Goal: Information Seeking & Learning: Learn about a topic

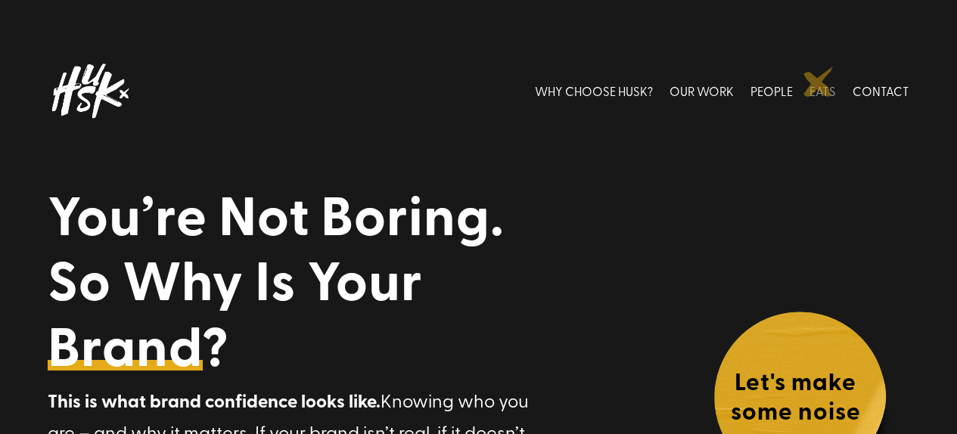
click at [824, 79] on link "EATS" at bounding box center [822, 90] width 26 height 67
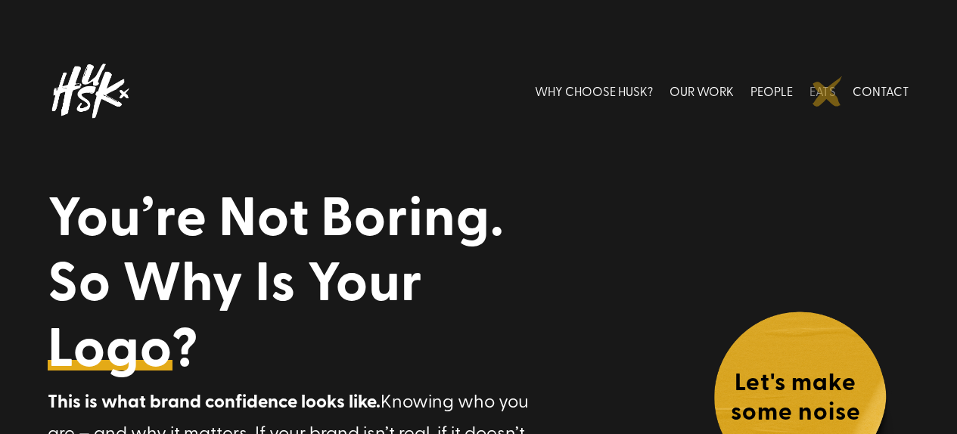
click at [827, 92] on link "EATS" at bounding box center [822, 90] width 26 height 67
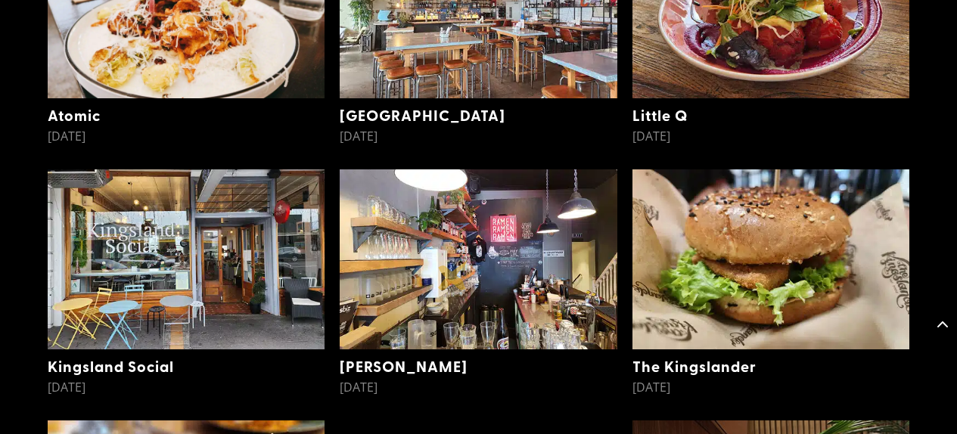
scroll to position [4437, 0]
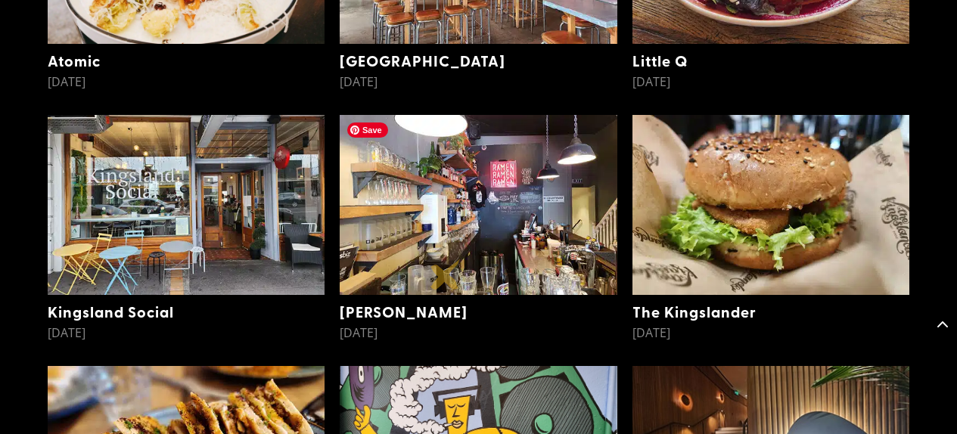
click at [455, 245] on img at bounding box center [478, 205] width 277 height 180
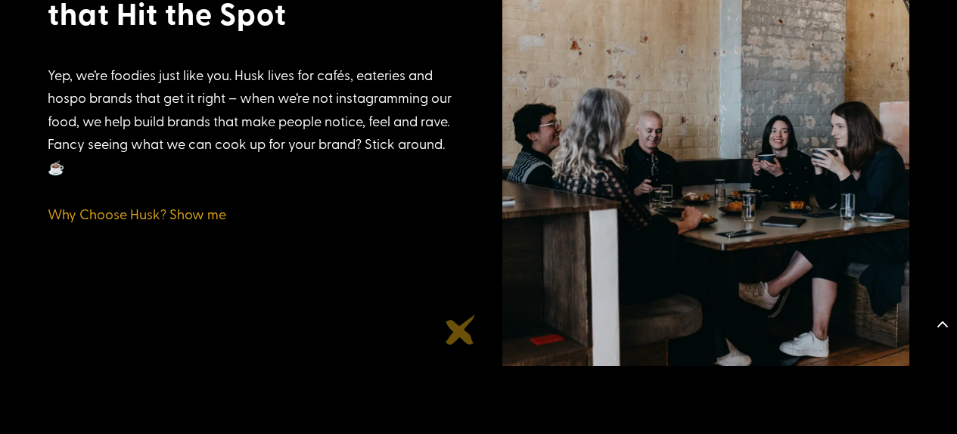
scroll to position [2568, 0]
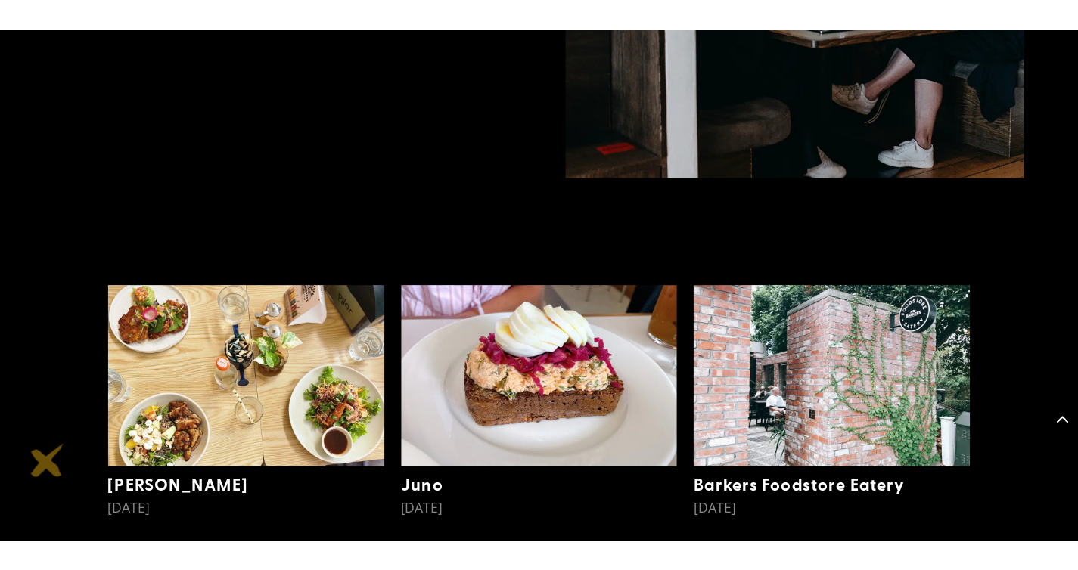
scroll to position [2957, 0]
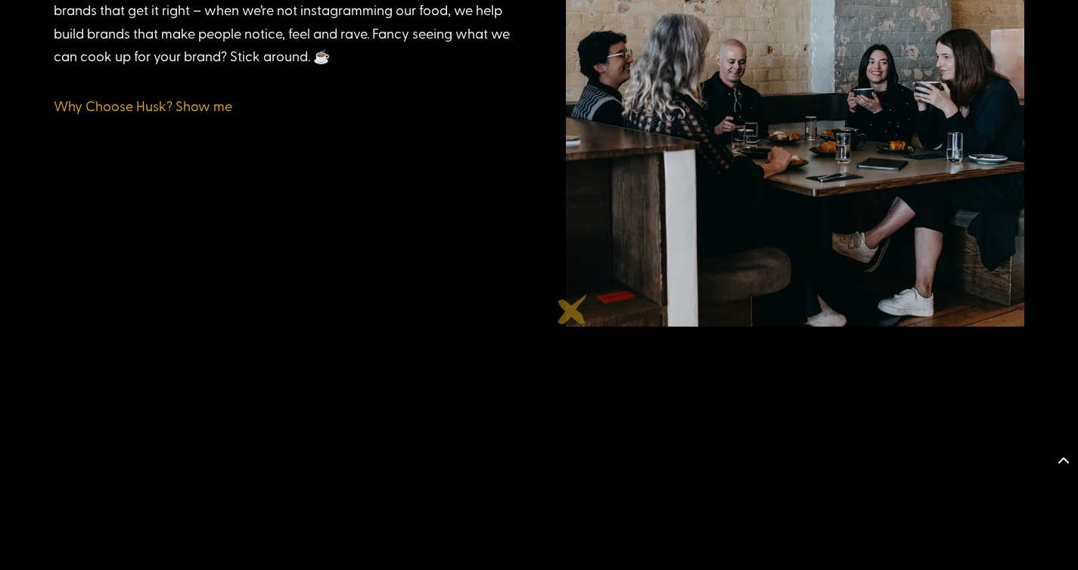
scroll to position [2807, 0]
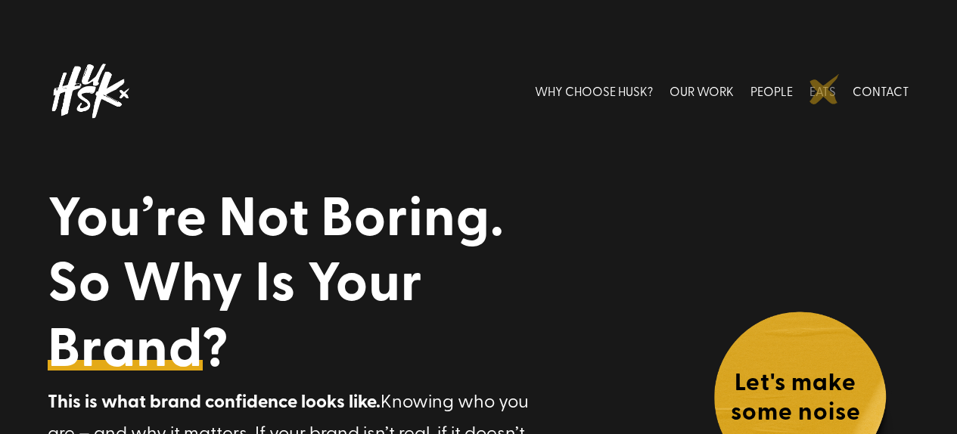
click at [824, 89] on link "EATS" at bounding box center [822, 90] width 26 height 67
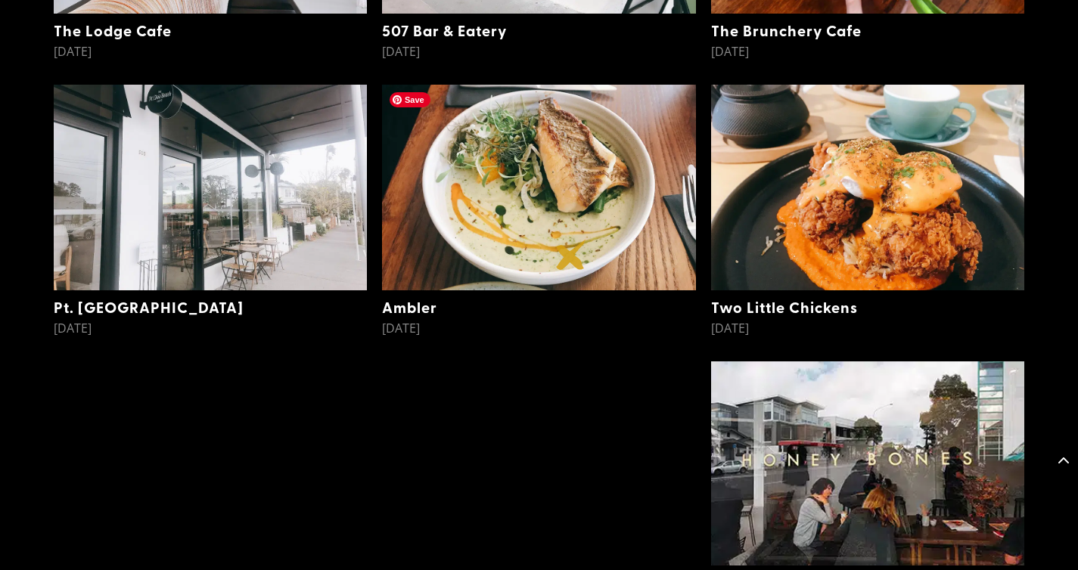
scroll to position [1008, 0]
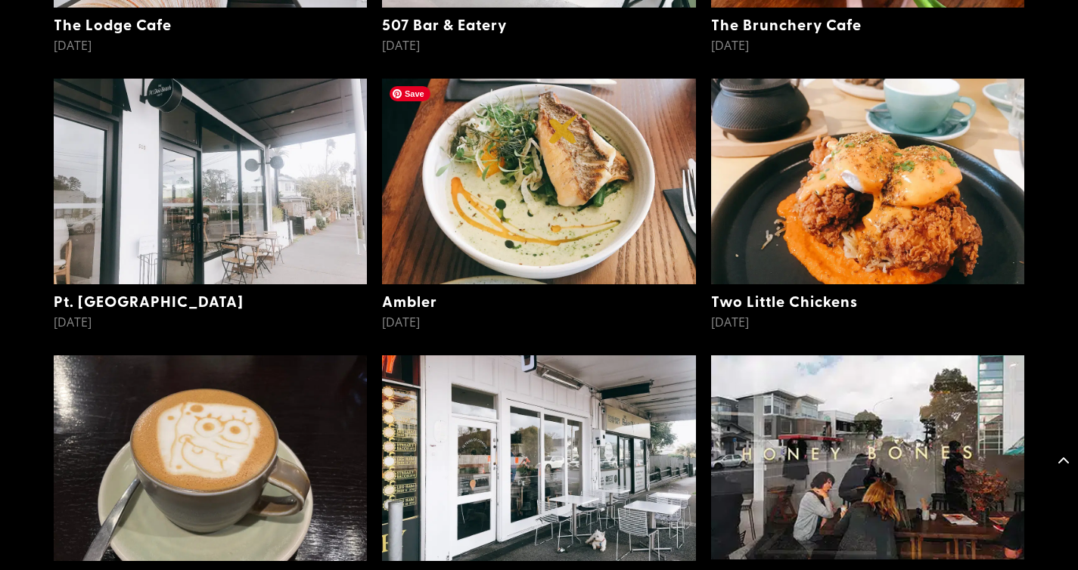
click at [563, 129] on img at bounding box center [538, 182] width 313 height 206
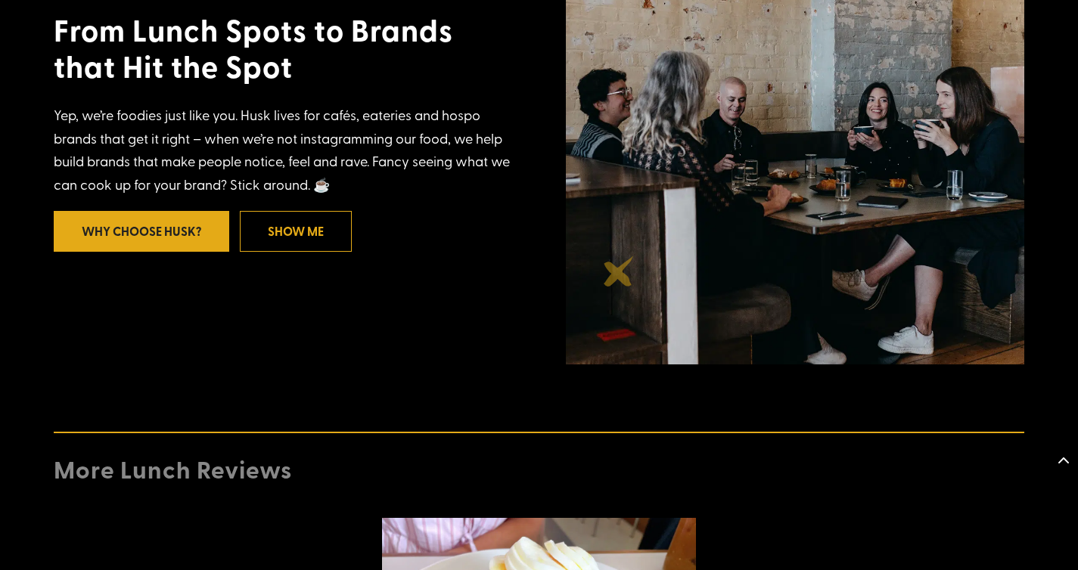
scroll to position [2861, 0]
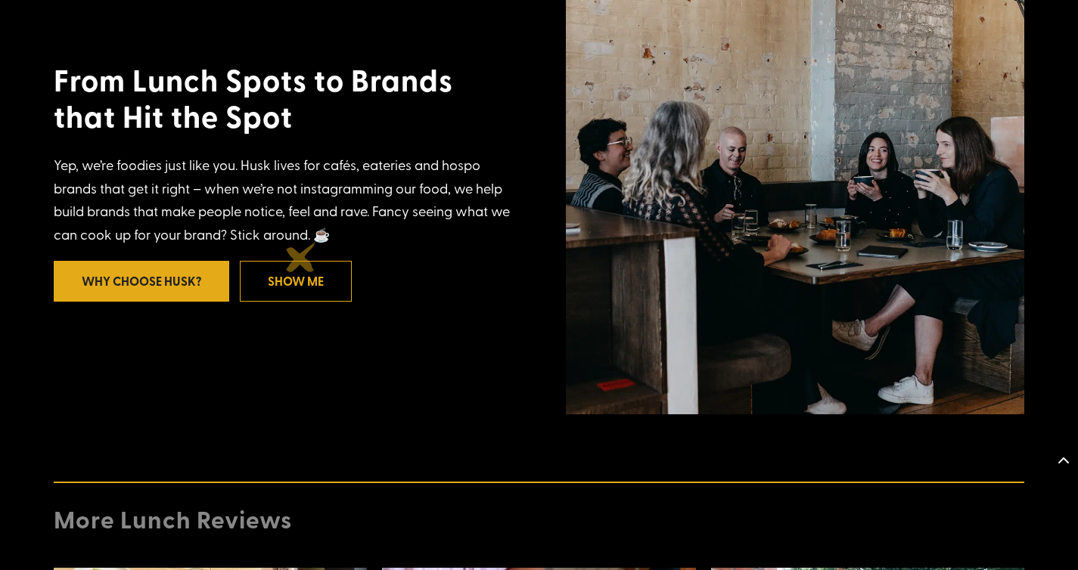
click at [301, 261] on link "Show me" at bounding box center [296, 281] width 112 height 40
